Goal: Information Seeking & Learning: Check status

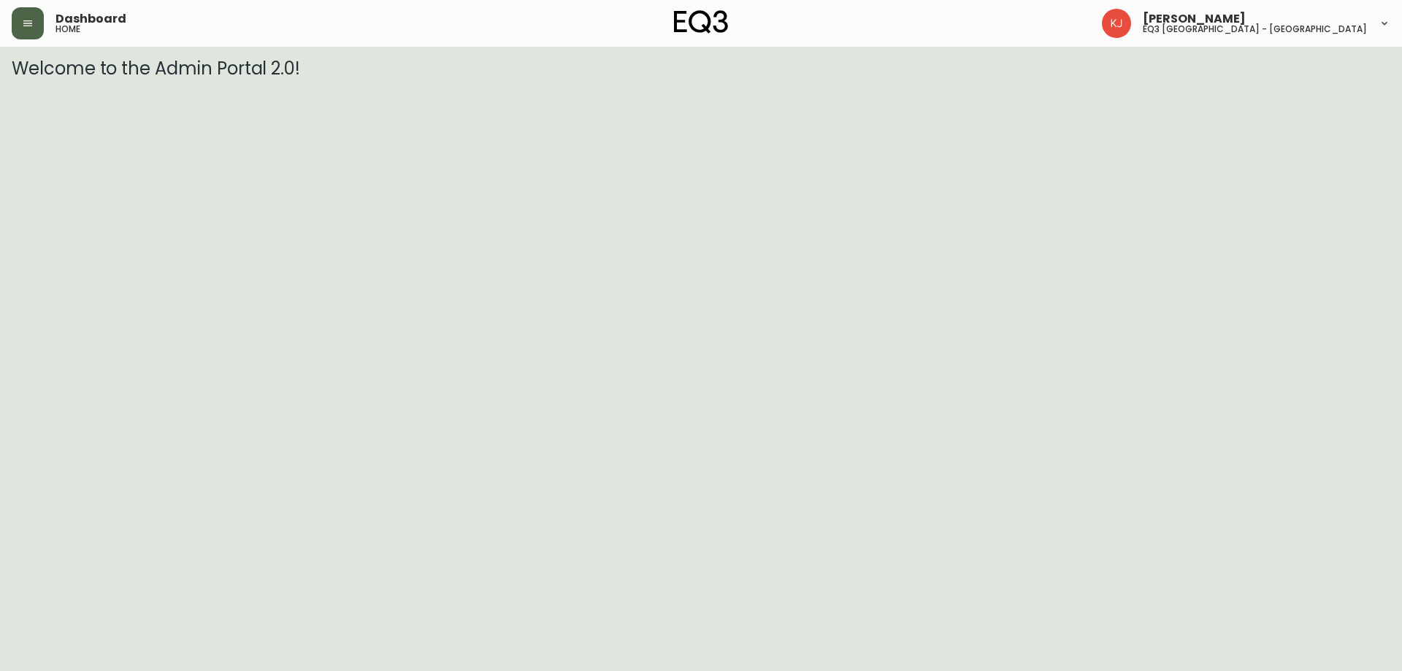
click at [34, 16] on button "button" at bounding box center [28, 23] width 32 height 32
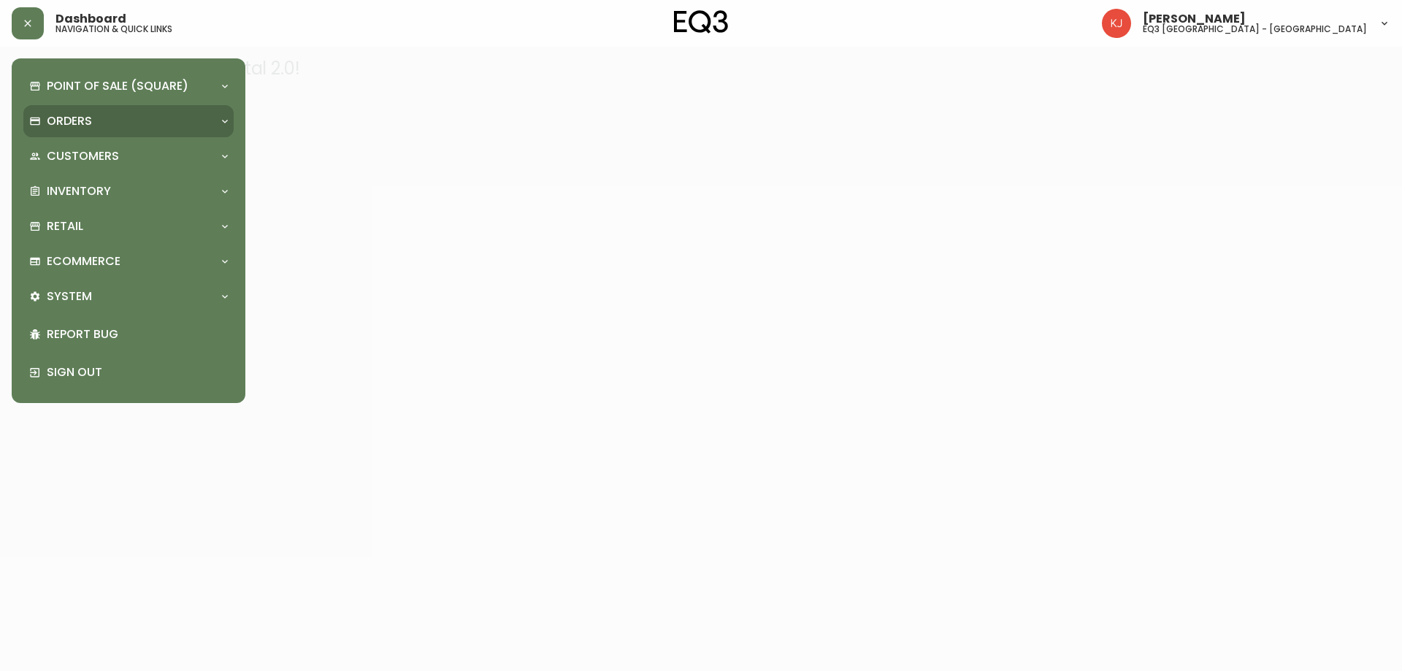
click at [77, 120] on p "Orders" at bounding box center [69, 121] width 45 height 16
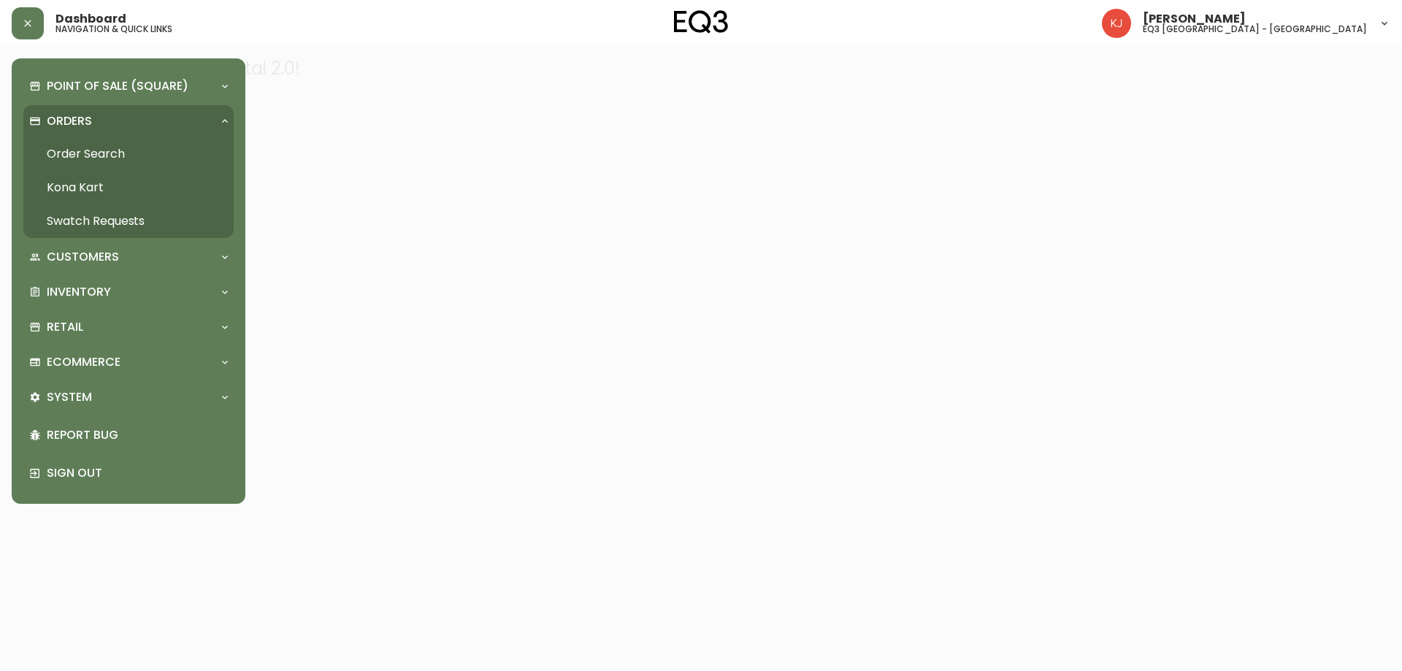
click at [90, 144] on link "Order Search" at bounding box center [128, 154] width 210 height 34
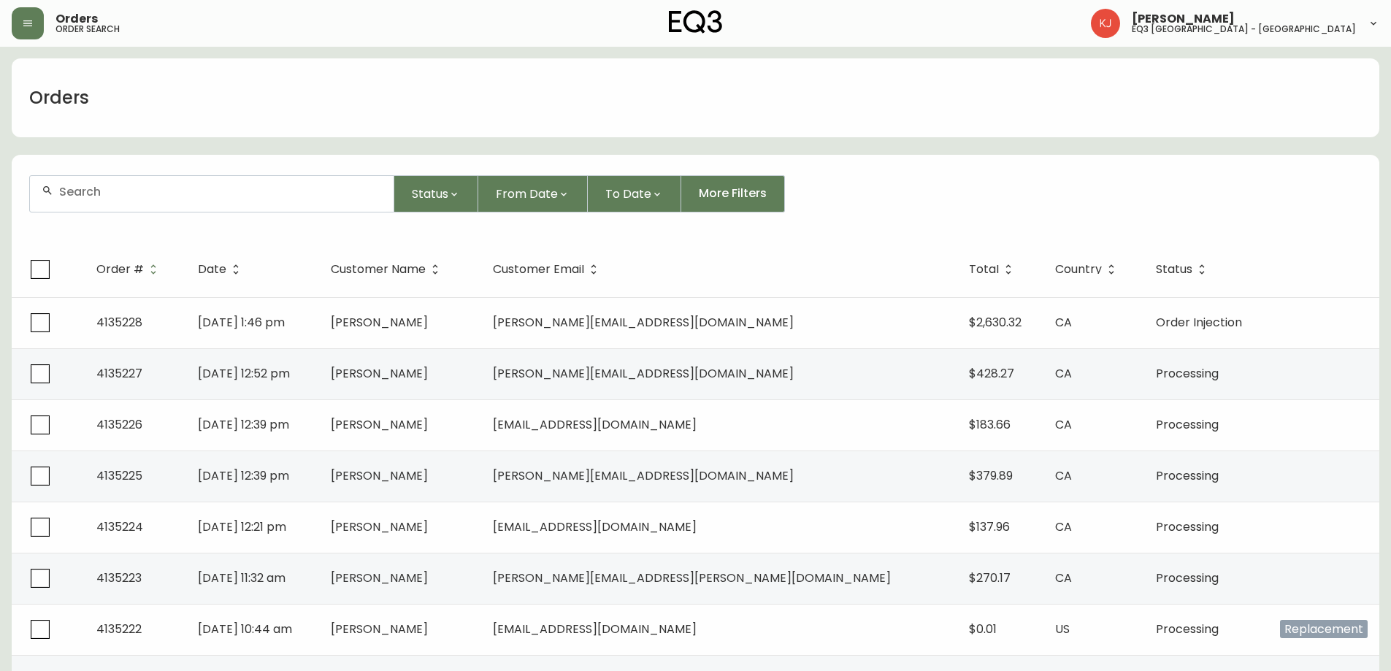
click at [180, 193] on input "text" at bounding box center [220, 192] width 323 height 14
type input "5143586030"
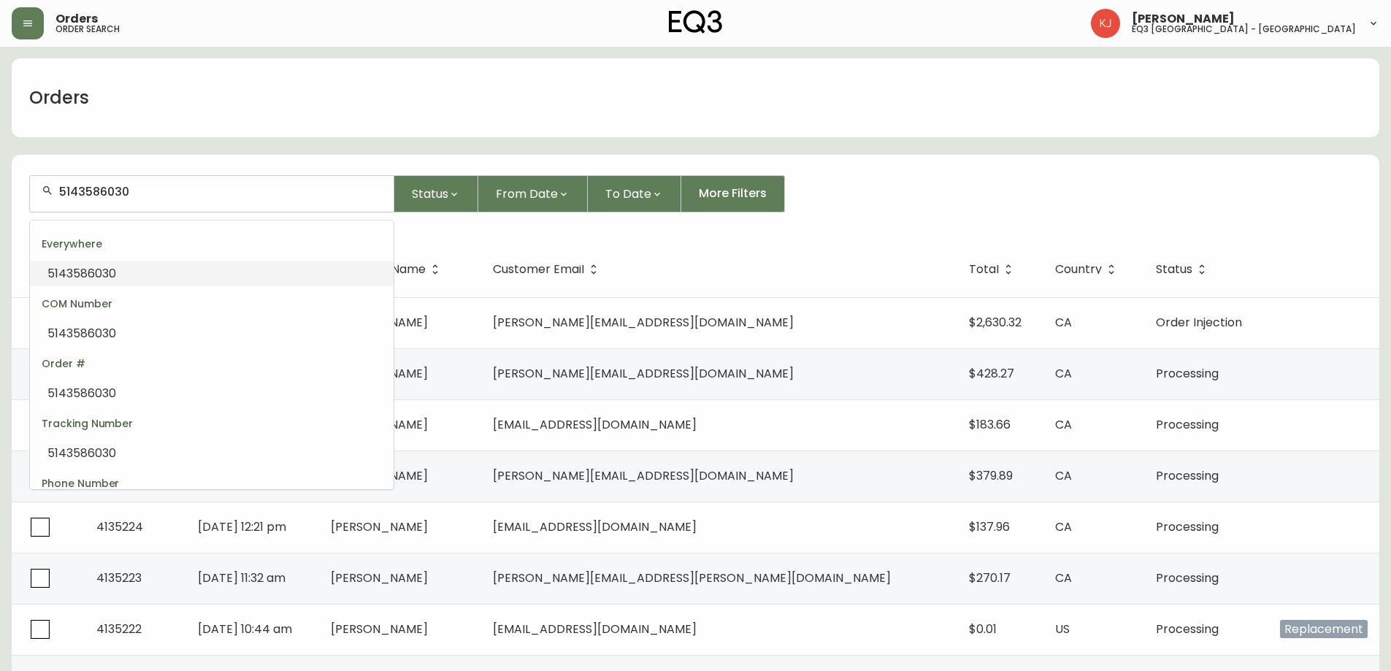
click at [251, 196] on input "5143586030" at bounding box center [220, 192] width 323 height 14
